Goal: Task Accomplishment & Management: Use online tool/utility

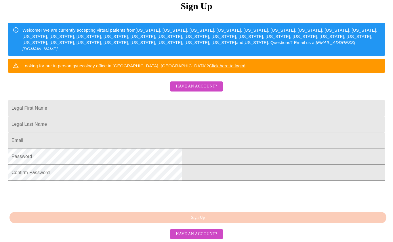
click at [210, 83] on span "Have an account?" at bounding box center [196, 86] width 41 height 7
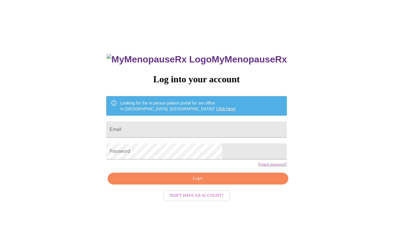
click at [208, 182] on span "Login" at bounding box center [197, 178] width 167 height 7
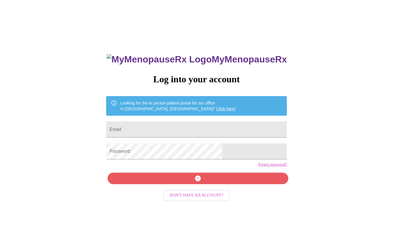
scroll to position [0, 0]
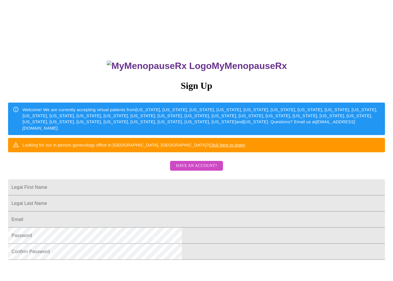
click at [205, 170] on span "Have an account?" at bounding box center [196, 166] width 41 height 7
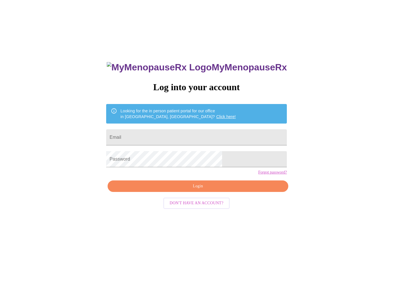
click at [202, 190] on span "Login" at bounding box center [197, 186] width 167 height 7
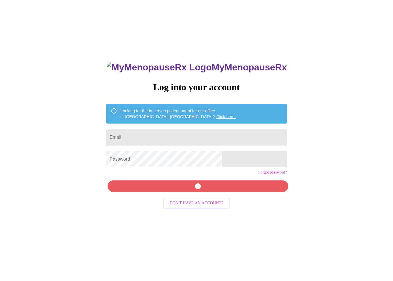
click at [212, 130] on input "Email" at bounding box center [196, 137] width 181 height 16
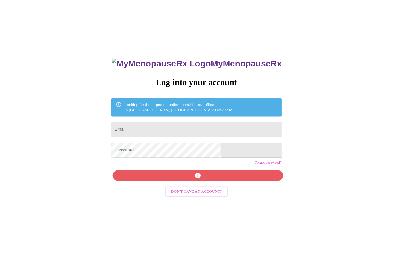
scroll to position [0, 0]
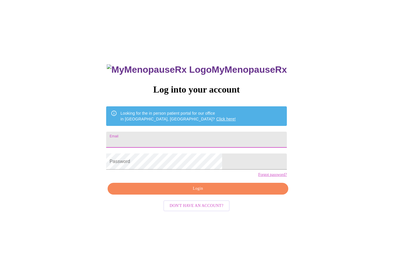
type input "[EMAIL_ADDRESS][DOMAIN_NAME]"
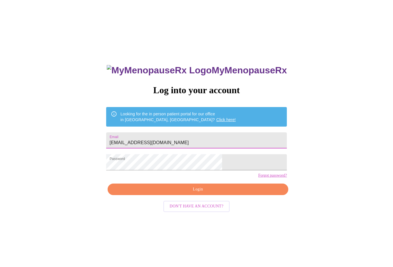
click at [245, 193] on span "Login" at bounding box center [197, 189] width 167 height 7
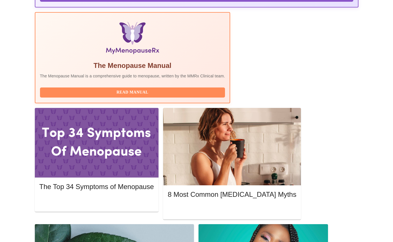
scroll to position [192, 0]
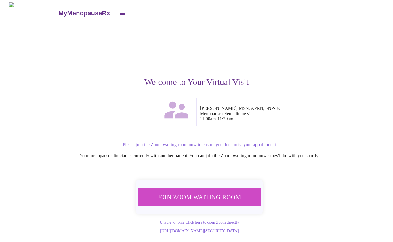
click at [238, 192] on span "Join Zoom Waiting Room" at bounding box center [199, 197] width 111 height 11
click at [175, 188] on button "Join Zoom Waiting Room" at bounding box center [199, 197] width 123 height 18
